Goal: Information Seeking & Learning: Understand process/instructions

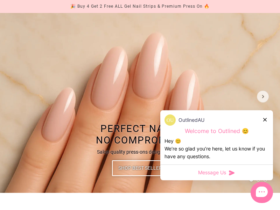
scroll to position [72, 0]
